Goal: Task Accomplishment & Management: Manage account settings

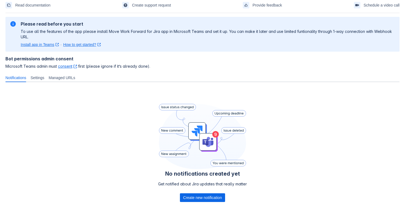
scroll to position [43, 0]
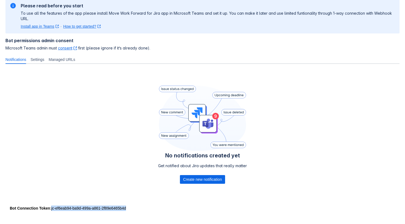
drag, startPoint x: 53, startPoint y: 207, endPoint x: 156, endPoint y: 207, distance: 103.5
click at [156, 207] on div "Bot Connection Token : jc-ef6eab94-ba9d-499a-a861-2f89e6465b4d" at bounding box center [203, 208] width 386 height 5
copy div "jc-ef6eab94-ba9d-499a-a861-2f89e6465b4d"
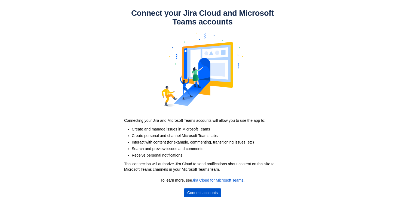
click at [212, 194] on span "Connect accounts" at bounding box center [202, 193] width 31 height 9
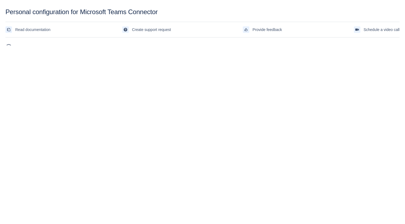
click at [225, 123] on body "Personal configuration for Microsoft Teams Connector Read documentation Create …" at bounding box center [202, 120] width 405 height 224
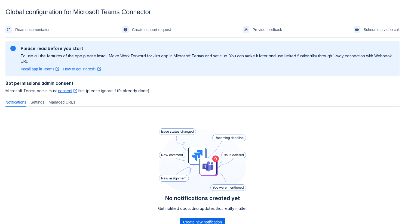
scroll to position [43, 0]
click at [288, 121] on div "No notifications created yet Get notified about Jira updates that really matter…" at bounding box center [202, 178] width 394 height 135
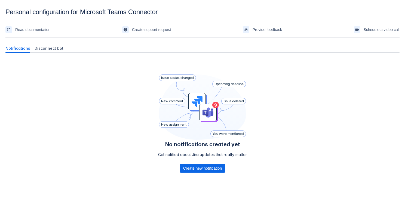
click at [264, 101] on div "No notifications created yet Get notified about Jira updates that really matter…" at bounding box center [202, 131] width 394 height 148
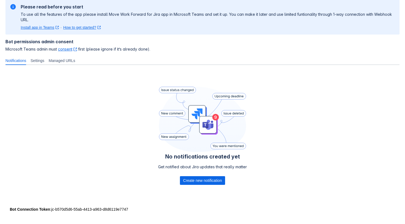
scroll to position [43, 0]
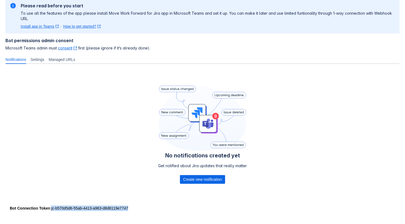
drag, startPoint x: 155, startPoint y: 206, endPoint x: 53, endPoint y: 208, distance: 102.4
click at [53, 208] on div "Bot Connection Token : jc-b570d5d6-55ab-4413-a963-d8d6119e7747" at bounding box center [203, 208] width 386 height 5
copy div "jc-b570d5d6-55ab-4413-a963-d8d6119e7747"
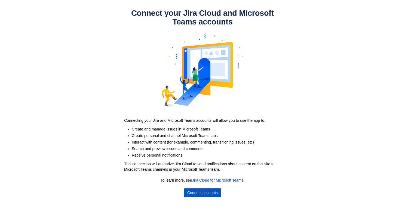
click at [200, 194] on span "Connect accounts" at bounding box center [202, 193] width 31 height 9
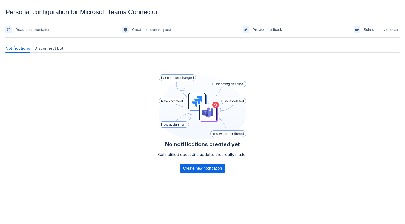
click at [169, 105] on icon at bounding box center [202, 107] width 87 height 65
click at [33, 96] on div "No notifications created yet Get notified about Jira updates that really matter…" at bounding box center [202, 131] width 394 height 148
click at [49, 48] on span "Disconnect bot" at bounding box center [49, 48] width 29 height 5
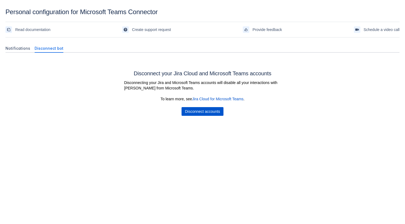
click at [189, 111] on span "Disconnect accounts" at bounding box center [202, 111] width 35 height 9
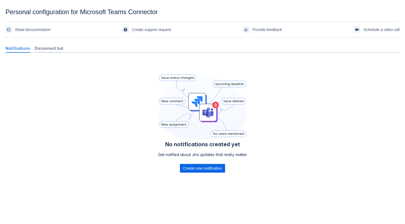
click at [53, 46] on span "Disconnect bot" at bounding box center [49, 48] width 29 height 5
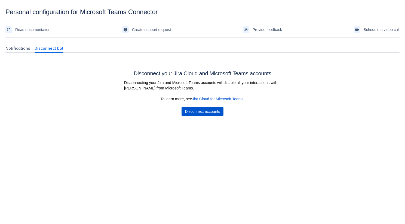
click at [193, 109] on span "Disconnect accounts" at bounding box center [202, 111] width 35 height 9
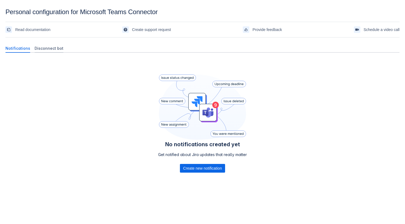
click at [48, 48] on span "Disconnect bot" at bounding box center [49, 48] width 29 height 5
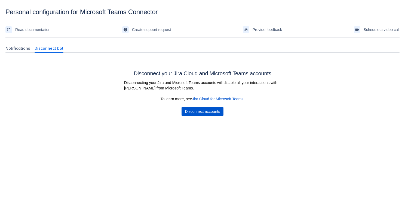
click at [197, 113] on span "Disconnect accounts" at bounding box center [202, 111] width 35 height 9
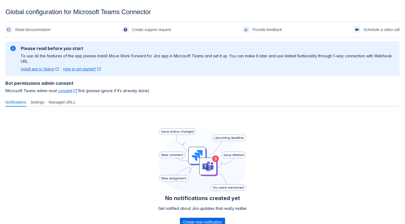
scroll to position [43, 0]
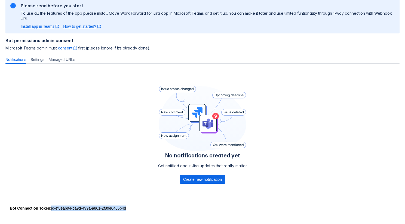
drag, startPoint x: 143, startPoint y: 210, endPoint x: 53, endPoint y: 210, distance: 90.2
click at [53, 210] on div "Bot Connection Token : jc-ef6eab94-ba9d-499a-a861-2f89e6465b4d" at bounding box center [203, 208] width 386 height 5
copy div "jc-ef6eab94-ba9d-499a-a861-2f89e6465b4d"
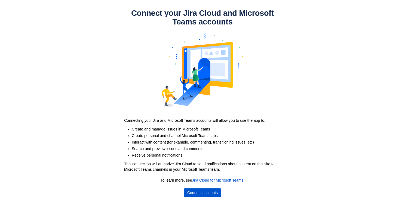
click at [202, 189] on span "Connect accounts" at bounding box center [202, 193] width 31 height 9
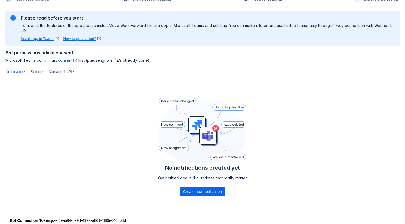
scroll to position [43, 0]
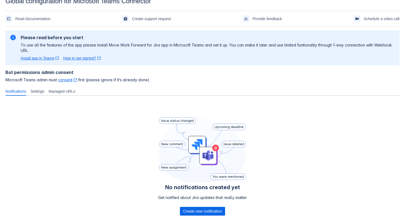
scroll to position [43, 0]
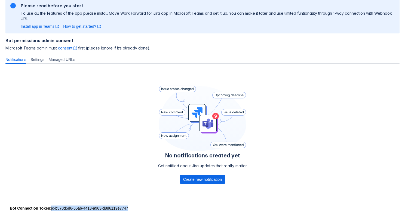
drag, startPoint x: 138, startPoint y: 207, endPoint x: 52, endPoint y: 208, distance: 85.5
click at [52, 208] on div "Bot Connection Token : jc-b570d5d6-55ab-4413-a963-d8d6119e7747" at bounding box center [203, 208] width 386 height 5
copy div "jc-b570d5d6-55ab-4413-a963-d8d6119e7747"
click at [135, 202] on div "No notifications created yet Get notified about Jira updates that really matter…" at bounding box center [202, 135] width 394 height 135
drag, startPoint x: 138, startPoint y: 207, endPoint x: 53, endPoint y: 210, distance: 85.0
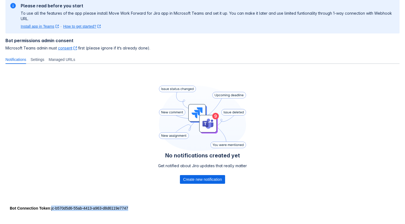
click at [53, 210] on div "Bot Connection Token : jc-b570d5d6-55ab-4413-a963-d8d6119e7747" at bounding box center [203, 208] width 386 height 5
copy div "jc-b570d5d6-55ab-4413-a963-d8d6119e7747"
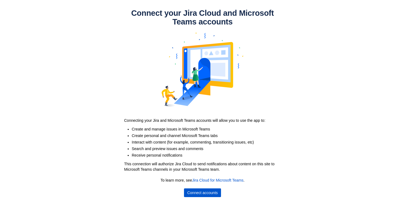
click at [205, 191] on span "Connect accounts" at bounding box center [202, 193] width 31 height 9
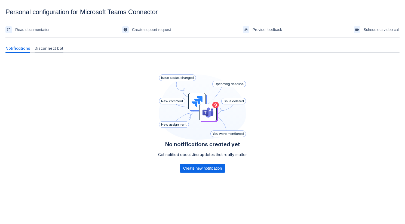
click at [56, 50] on span "Disconnect bot" at bounding box center [49, 48] width 29 height 5
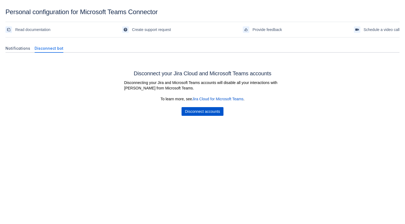
click at [196, 116] on span "Disconnect accounts" at bounding box center [202, 111] width 35 height 9
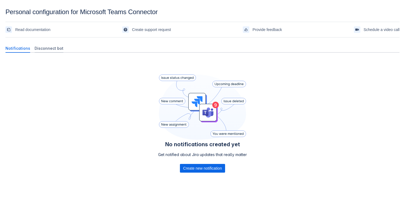
click at [43, 48] on span "Disconnect bot" at bounding box center [49, 48] width 29 height 5
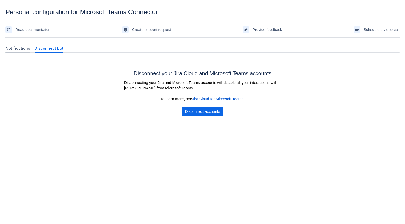
click at [21, 47] on span "Notifications" at bounding box center [17, 48] width 25 height 5
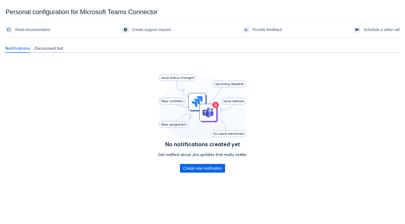
click at [56, 46] on span "Disconnect bot" at bounding box center [49, 48] width 29 height 5
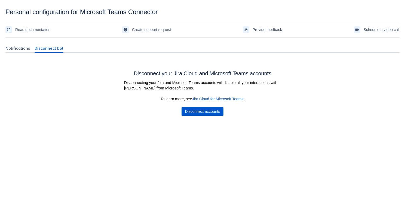
click at [196, 113] on span "Disconnect accounts" at bounding box center [202, 111] width 35 height 9
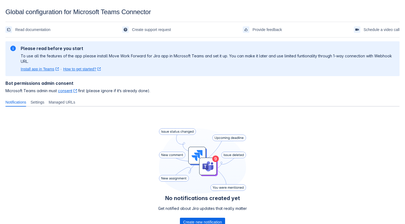
scroll to position [43, 0]
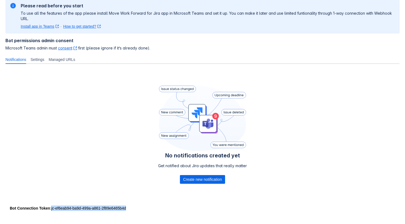
drag, startPoint x: 53, startPoint y: 207, endPoint x: 150, endPoint y: 207, distance: 97.8
click at [150, 207] on div "Bot Connection Token : jc-ef6eab94-ba9d-499a-a861-2f89e6465b4d" at bounding box center [203, 208] width 386 height 5
copy div "jc-ef6eab94-ba9d-499a-a861-2f89e6465b4d"
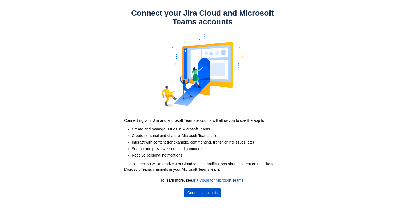
click at [211, 196] on span "Connect accounts" at bounding box center [202, 193] width 31 height 9
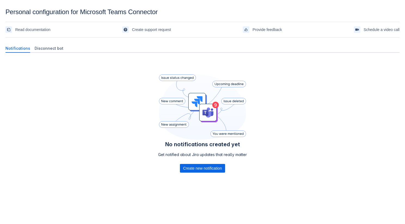
click at [253, 123] on div "No notifications created yet Get notified about Jira updates that really matter…" at bounding box center [202, 131] width 394 height 148
